Goal: Navigation & Orientation: Find specific page/section

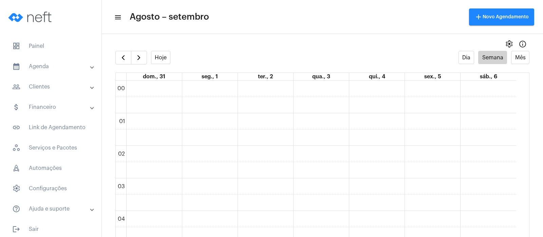
scroll to position [323, 0]
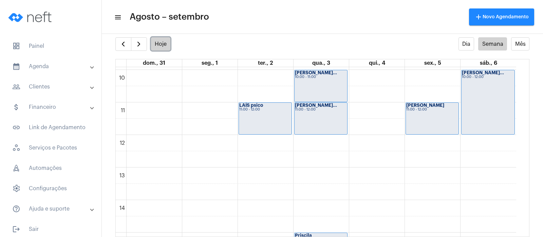
click at [159, 42] on button "Hoje" at bounding box center [161, 43] width 20 height 13
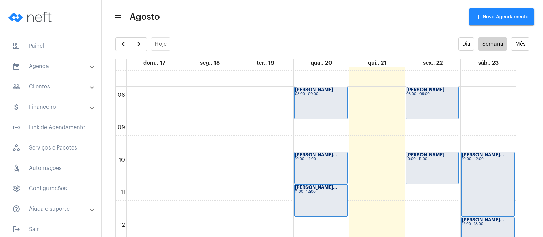
scroll to position [238, 0]
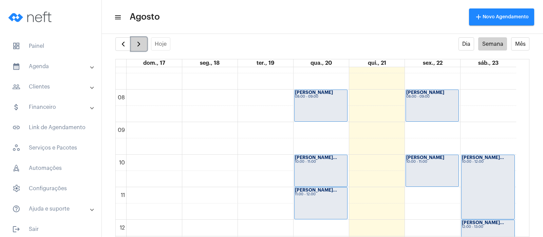
click at [137, 45] on span "button" at bounding box center [139, 44] width 8 height 8
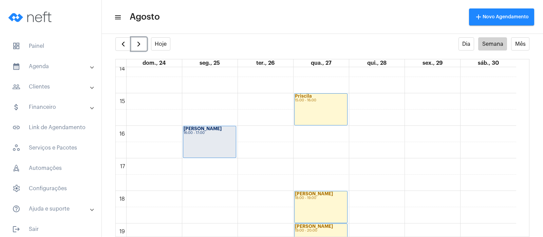
scroll to position [451, 0]
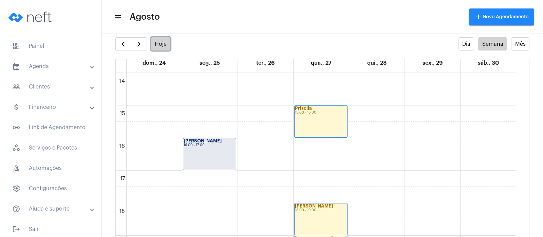
click at [163, 43] on button "Hoje" at bounding box center [161, 43] width 20 height 13
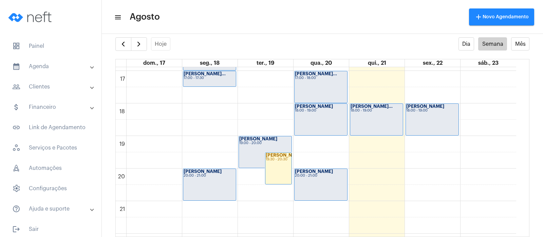
scroll to position [536, 0]
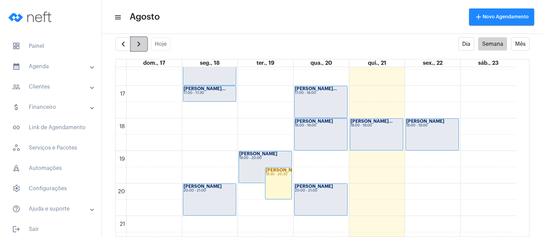
click at [140, 42] on span "button" at bounding box center [139, 44] width 8 height 8
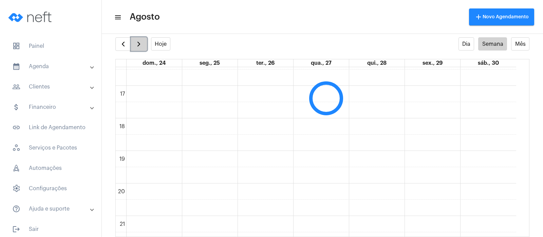
scroll to position [196, 0]
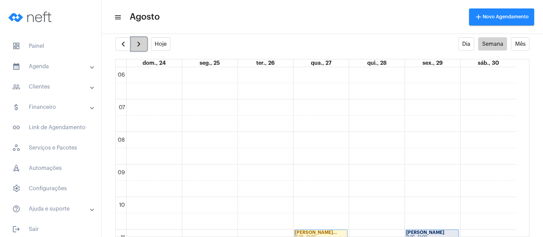
click at [140, 42] on span "button" at bounding box center [139, 44] width 8 height 8
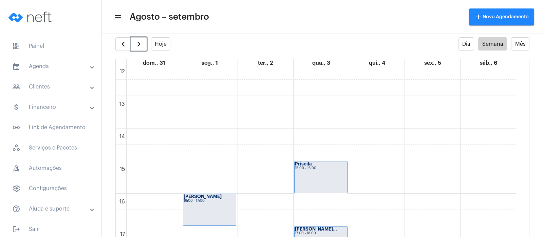
scroll to position [408, 0]
